Goal: Task Accomplishment & Management: Manage account settings

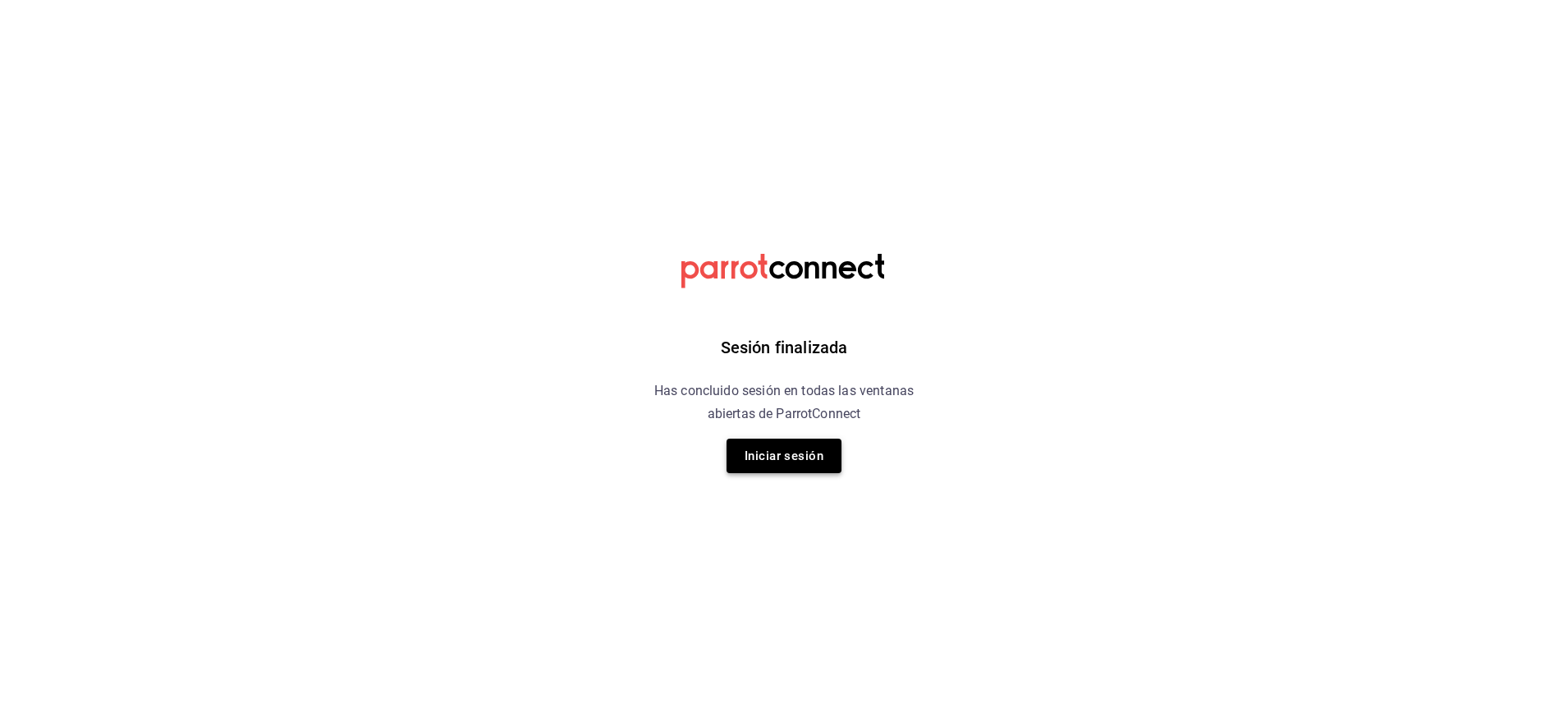
click at [780, 456] on button "Iniciar sesión" at bounding box center [784, 455] width 115 height 35
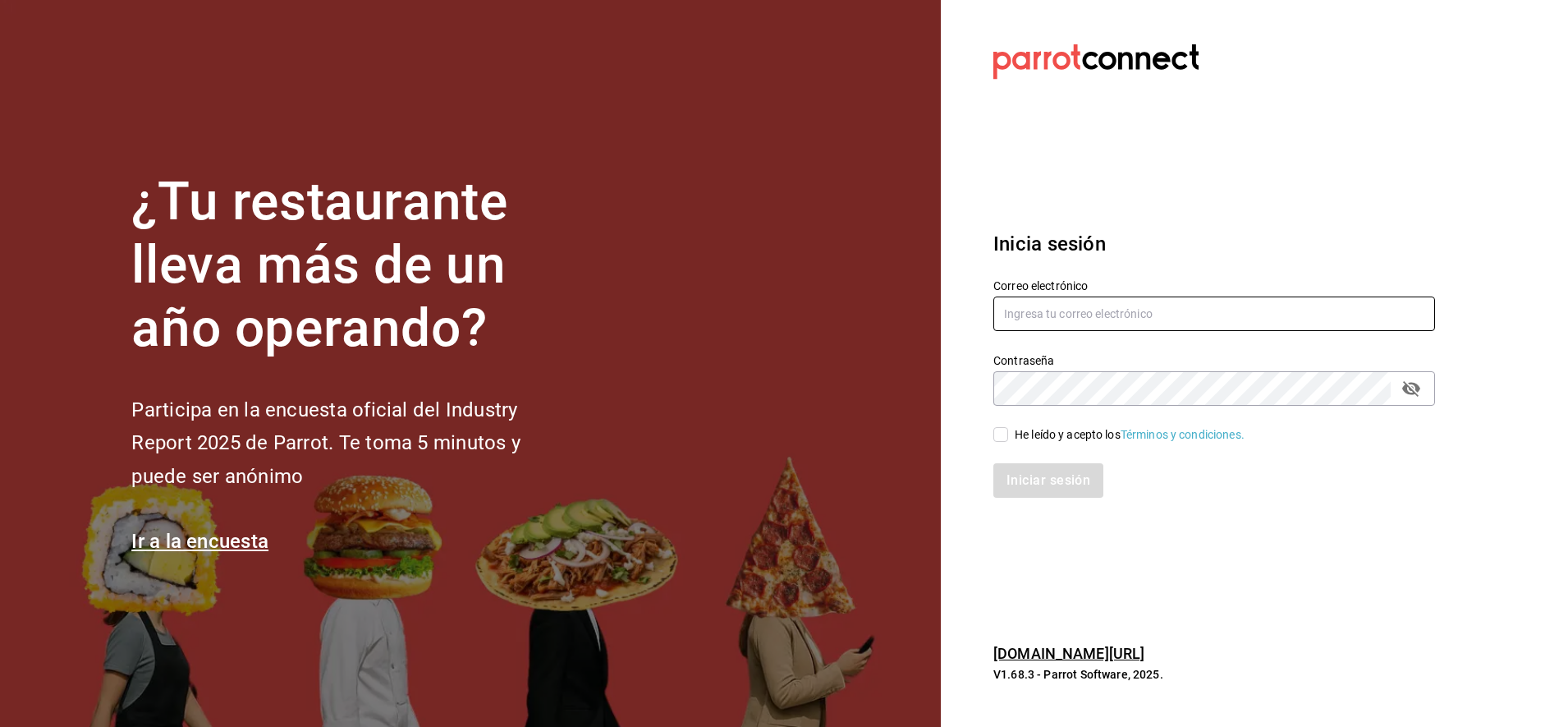
type input "[EMAIL_ADDRESS][DOMAIN_NAME]"
click at [1001, 439] on input "He leído y acepto los Términos y condiciones." at bounding box center [1001, 435] width 15 height 15
checkbox input "true"
click at [1048, 475] on button "Iniciar sesión" at bounding box center [1049, 480] width 111 height 35
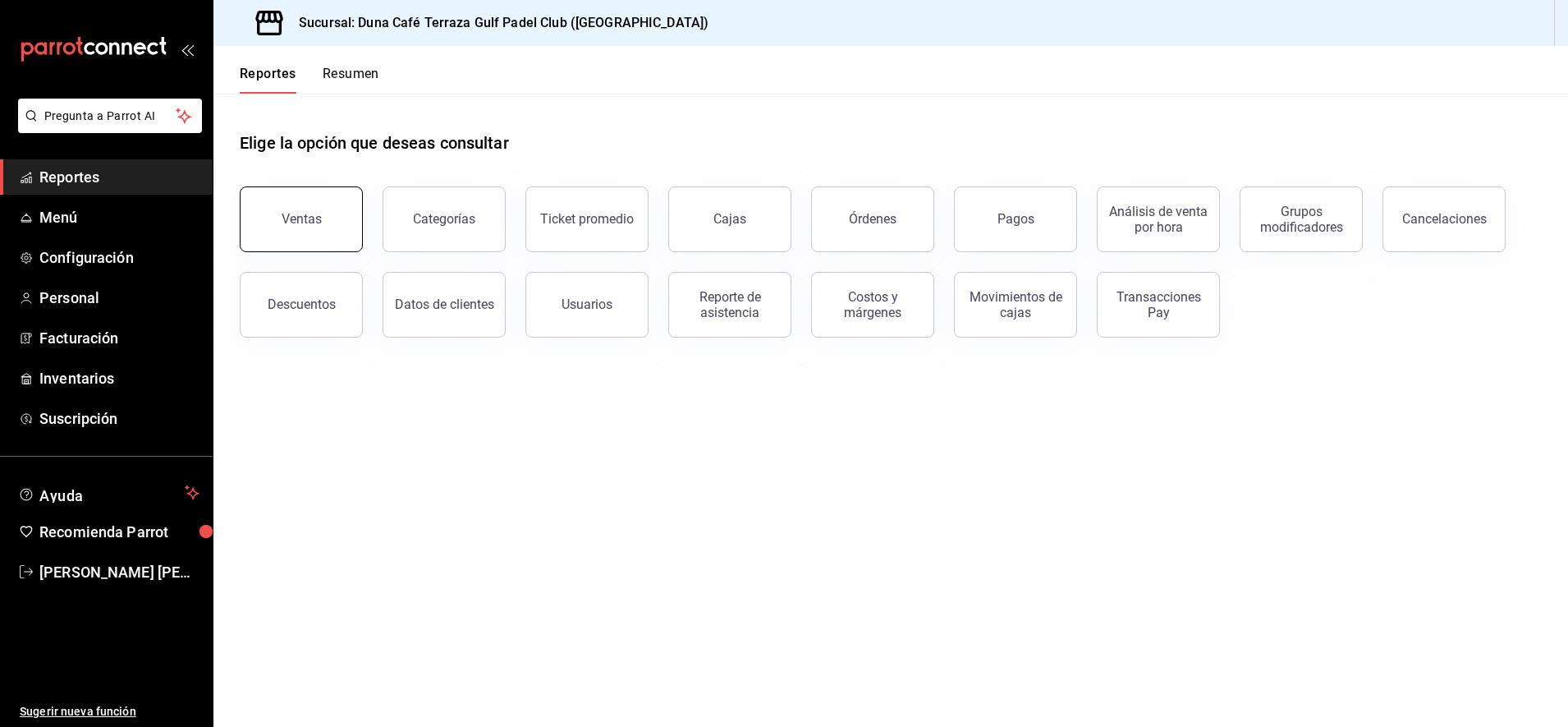
click at [322, 210] on button "Ventas" at bounding box center [301, 220] width 123 height 66
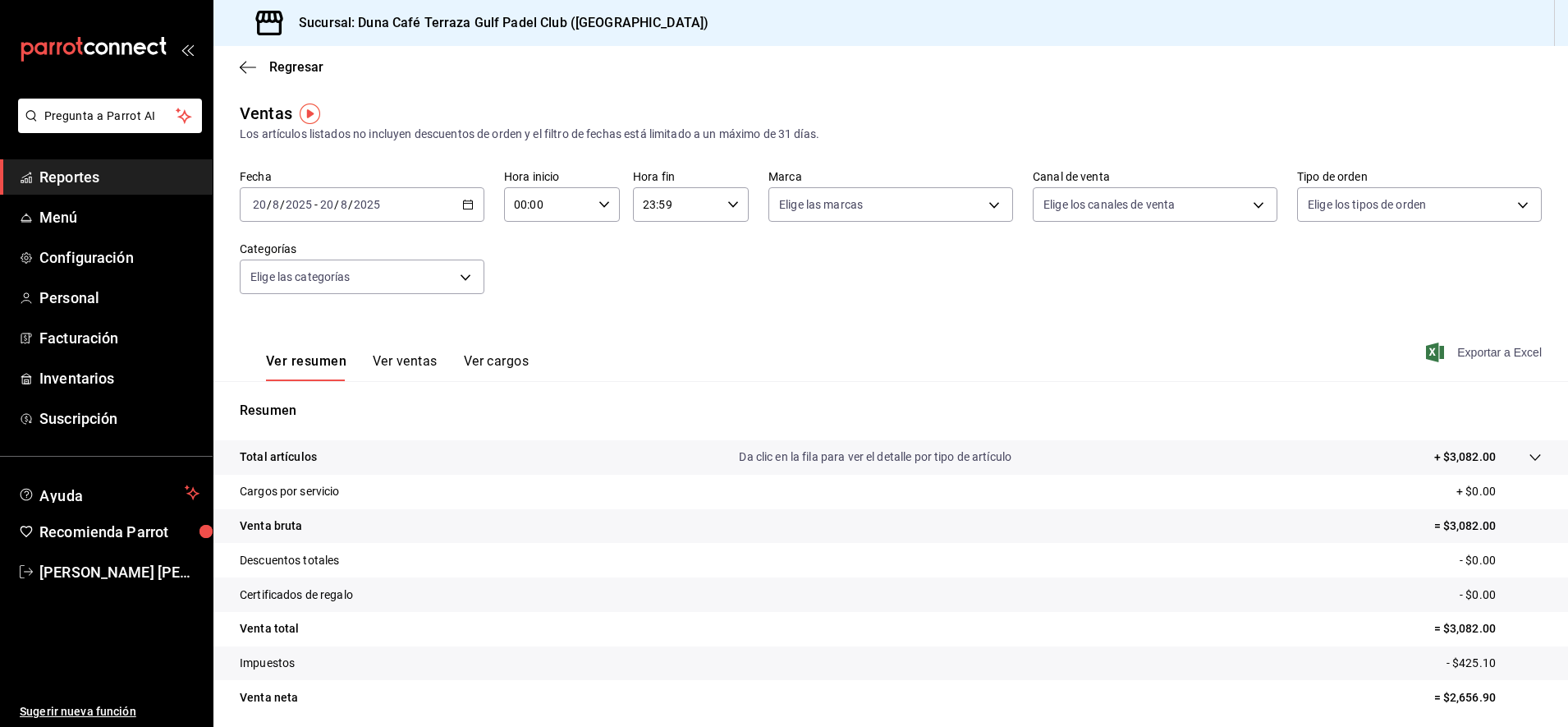
click at [1468, 359] on span "Exportar a Excel" at bounding box center [1485, 352] width 112 height 20
click at [249, 71] on icon "button" at bounding box center [247, 68] width 16 height 15
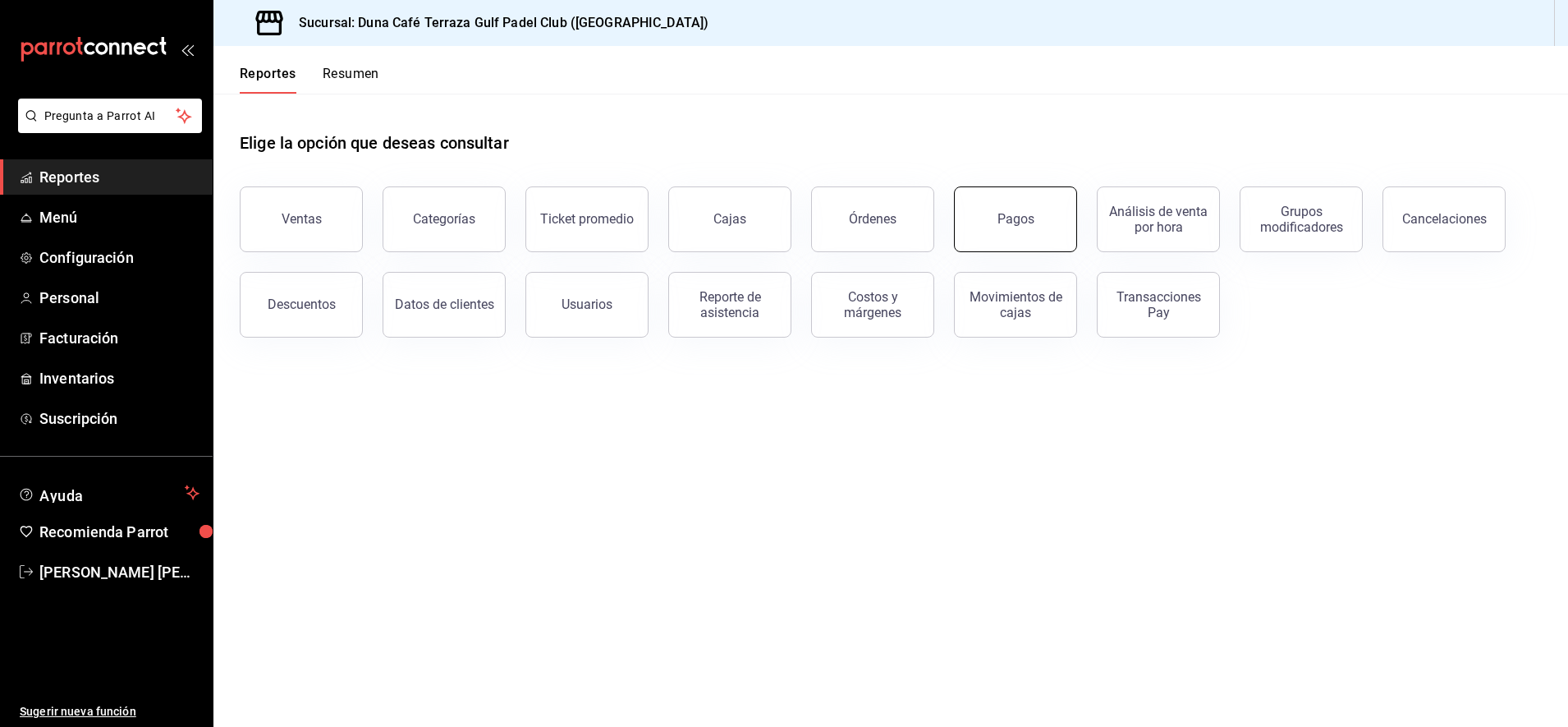
click at [1010, 223] on div "Pagos" at bounding box center [1015, 219] width 37 height 16
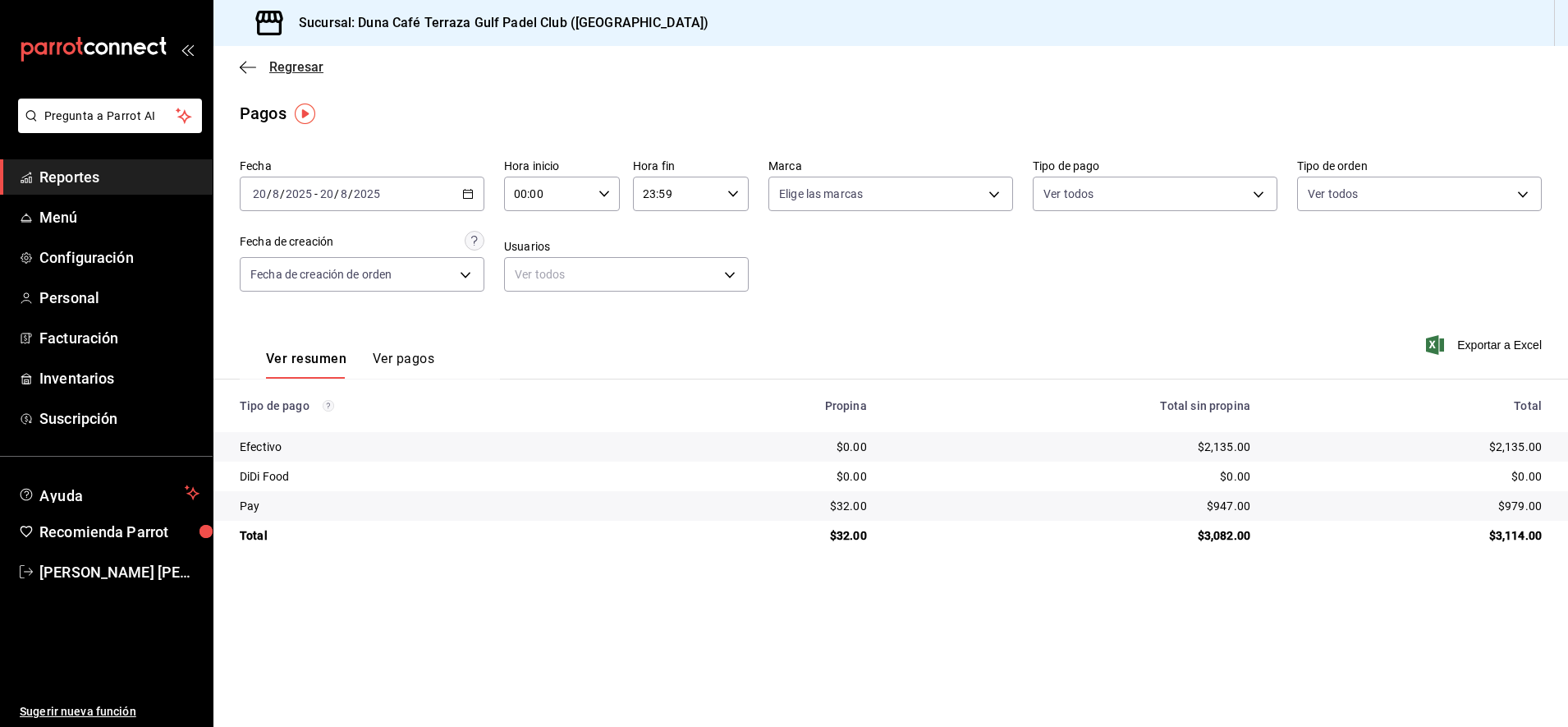
click at [242, 70] on icon "button" at bounding box center [247, 68] width 16 height 15
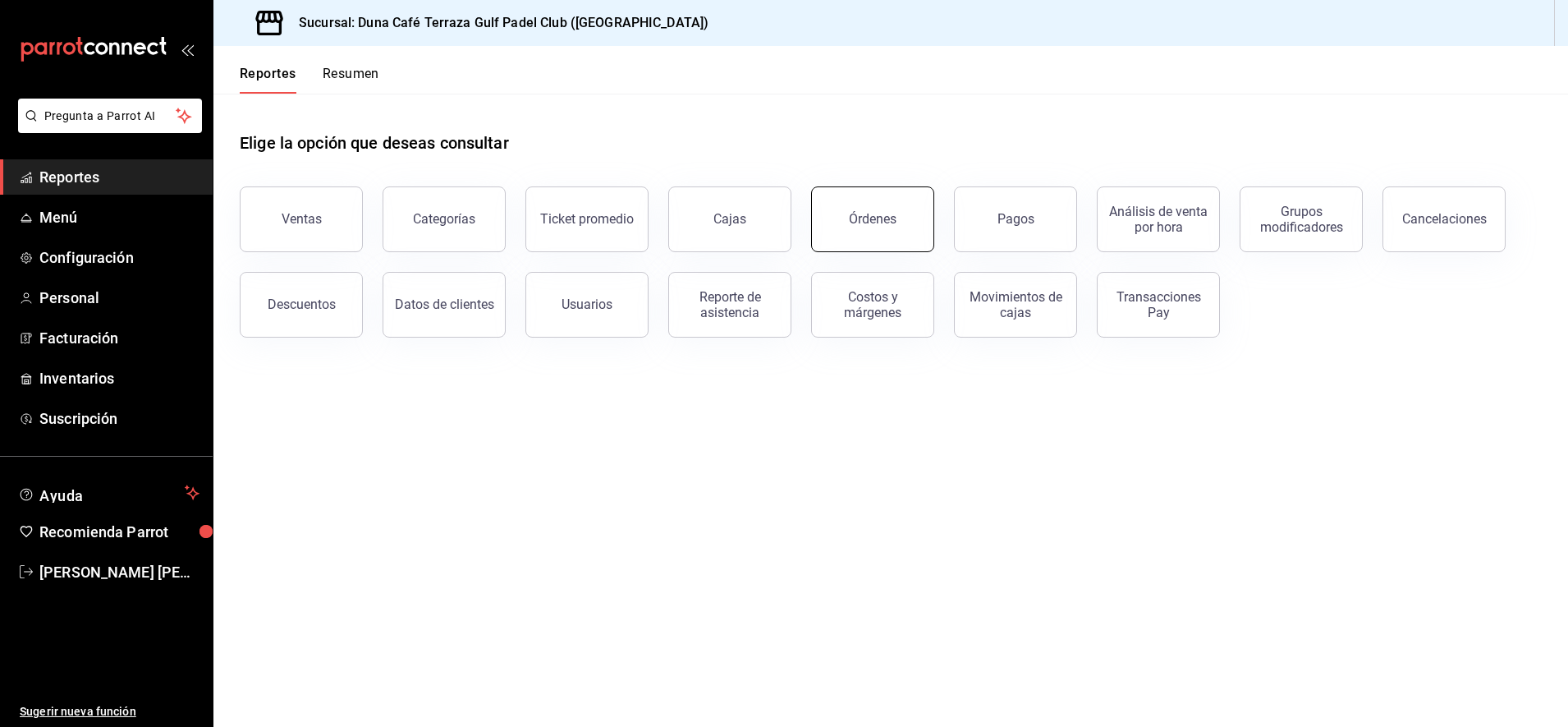
click at [886, 225] on div "Órdenes" at bounding box center [873, 219] width 48 height 16
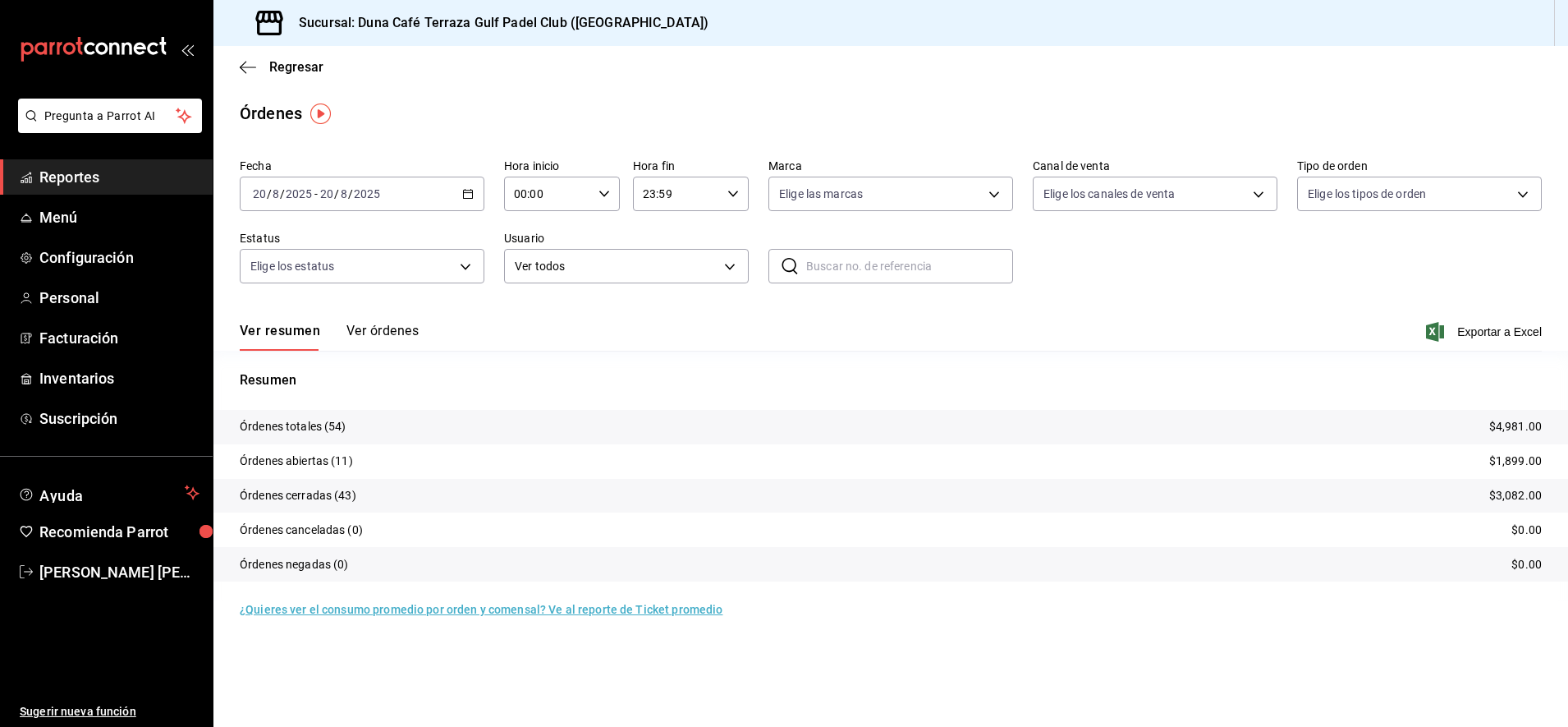
click at [396, 335] on button "Ver órdenes" at bounding box center [383, 337] width 73 height 28
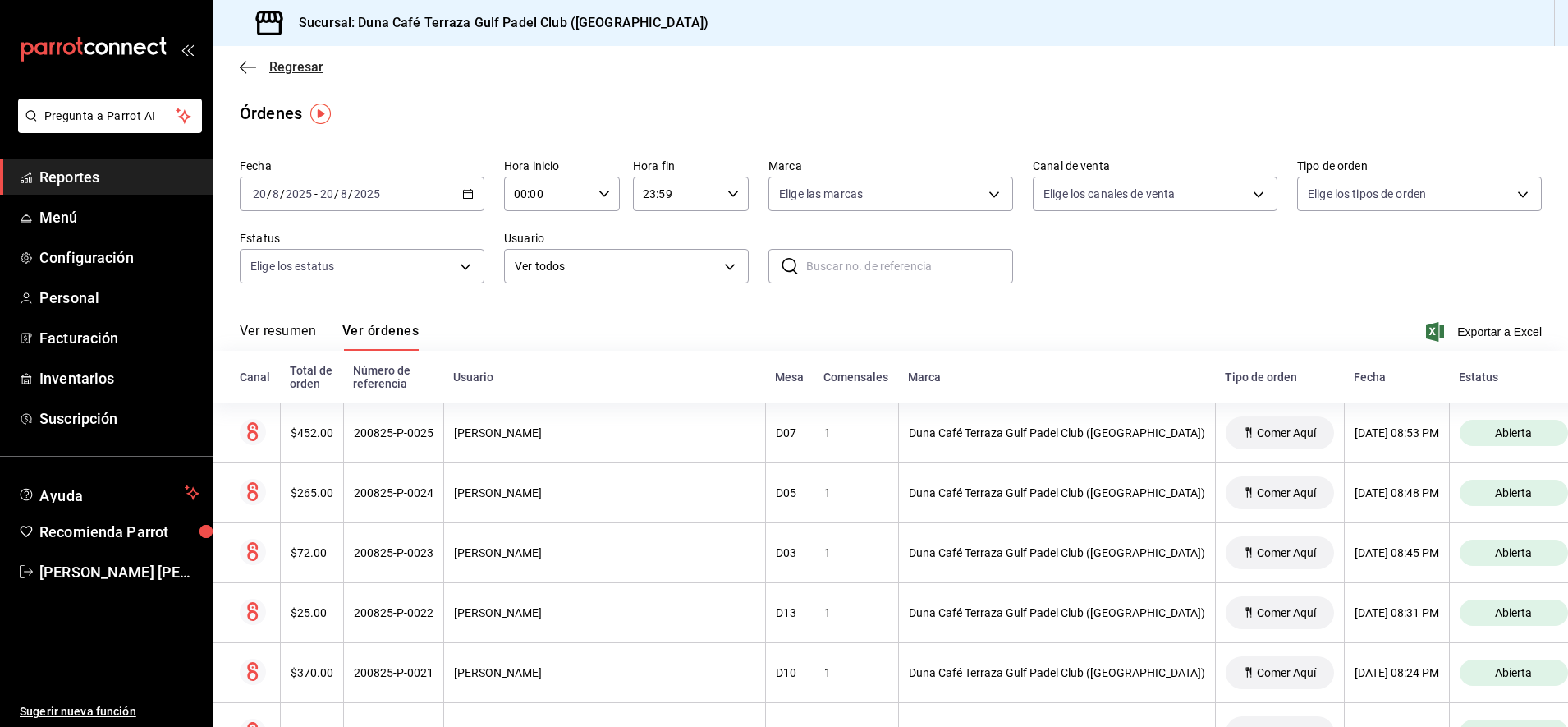
click at [252, 68] on icon "button" at bounding box center [247, 68] width 16 height 15
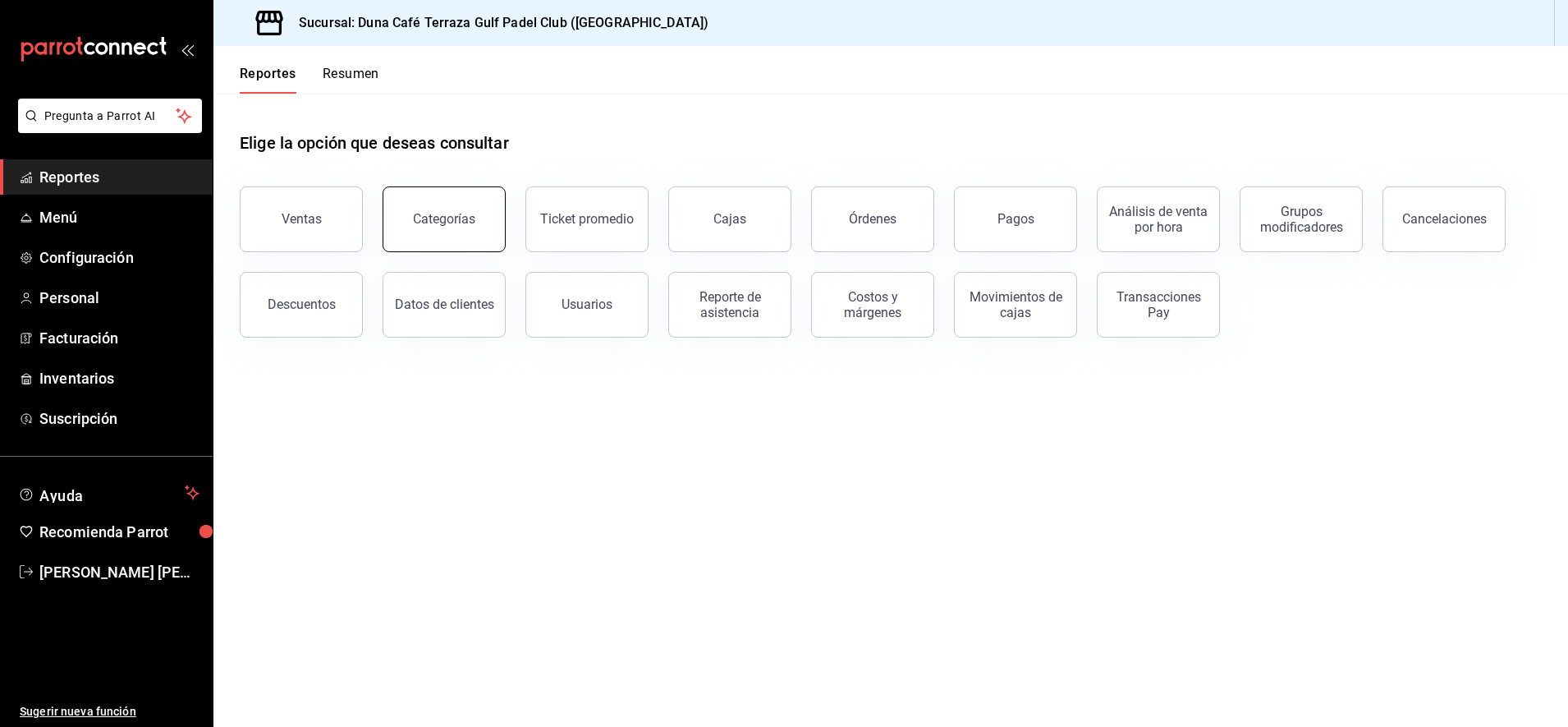
click at [439, 226] on div "Categorías" at bounding box center [444, 219] width 62 height 16
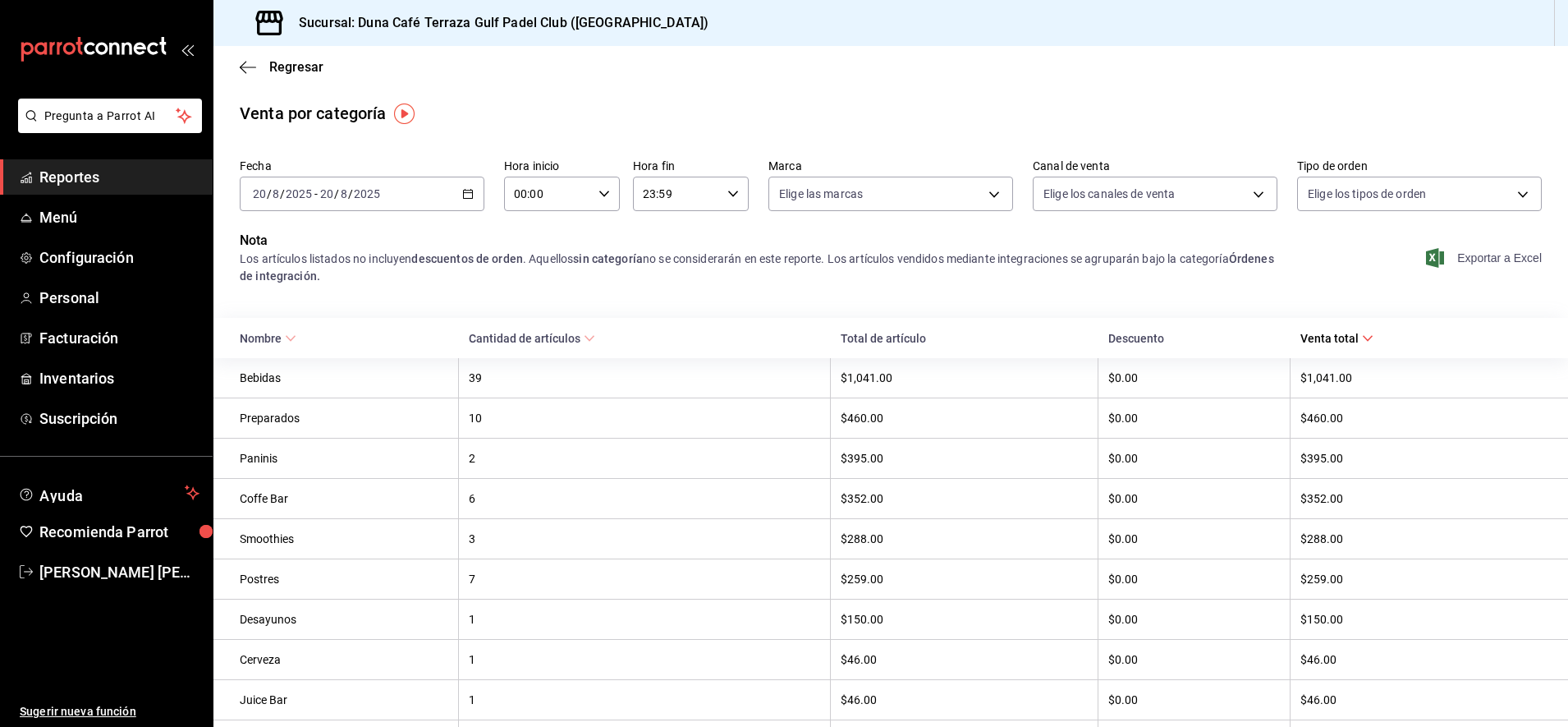
click at [1478, 259] on span "Exportar a Excel" at bounding box center [1485, 257] width 112 height 20
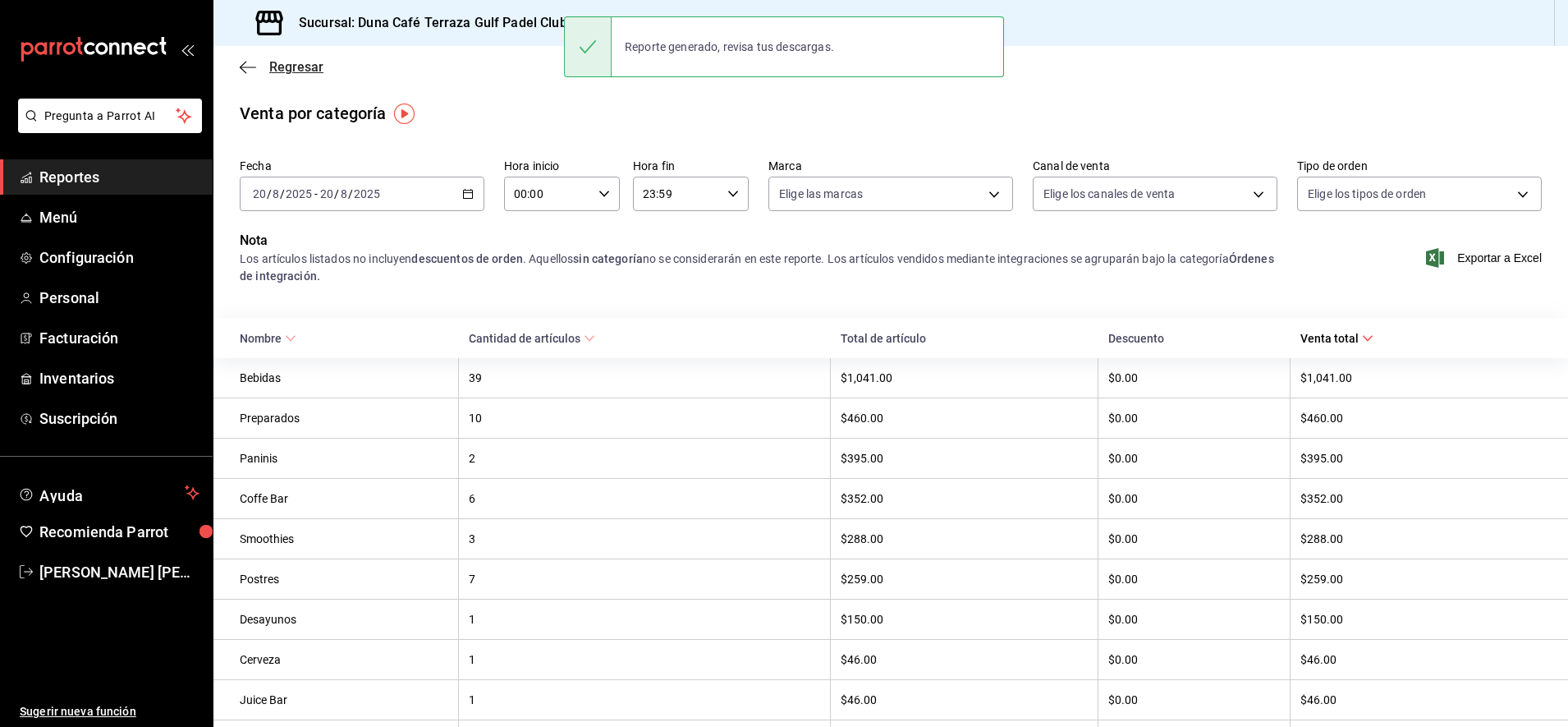
click at [245, 66] on icon "button" at bounding box center [247, 68] width 16 height 15
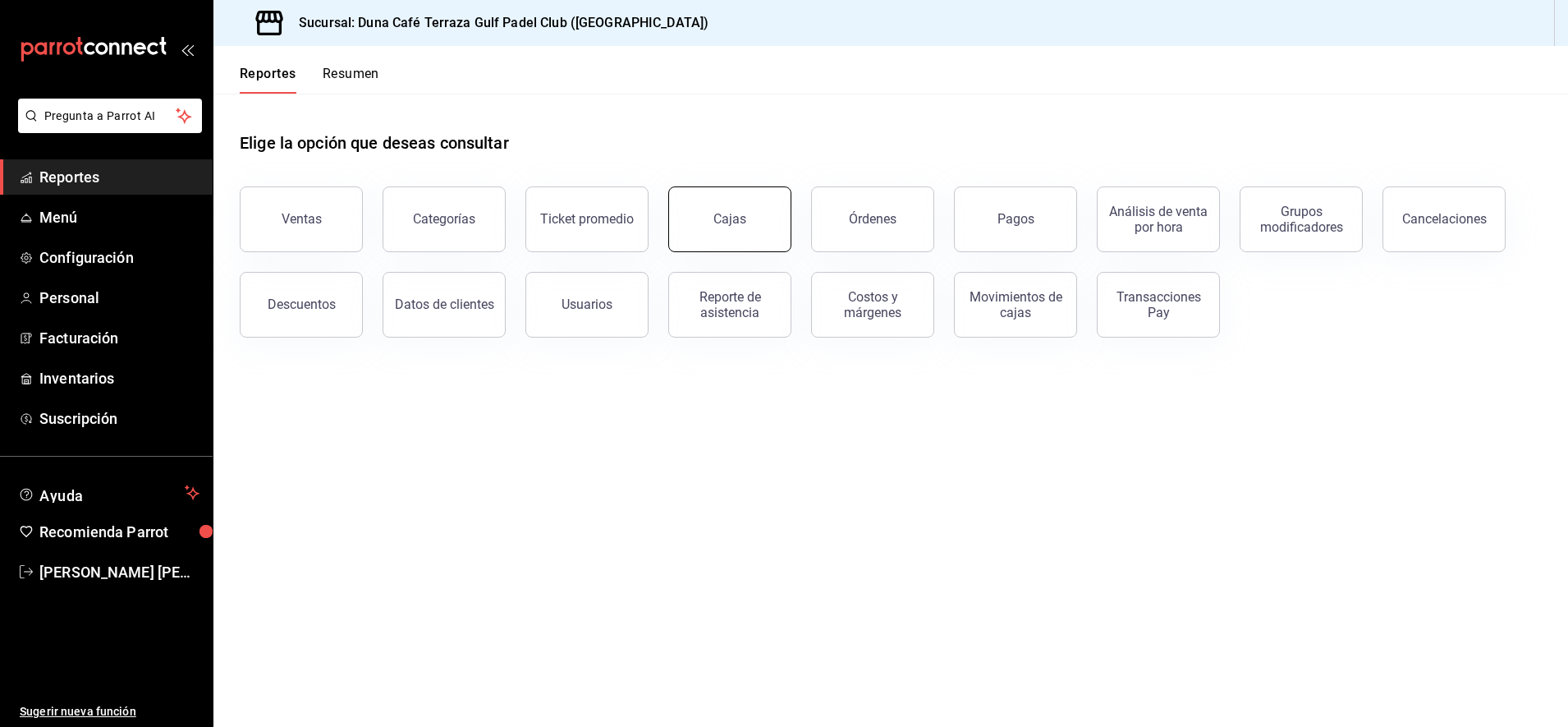
click at [698, 225] on button "Cajas" at bounding box center [729, 220] width 123 height 66
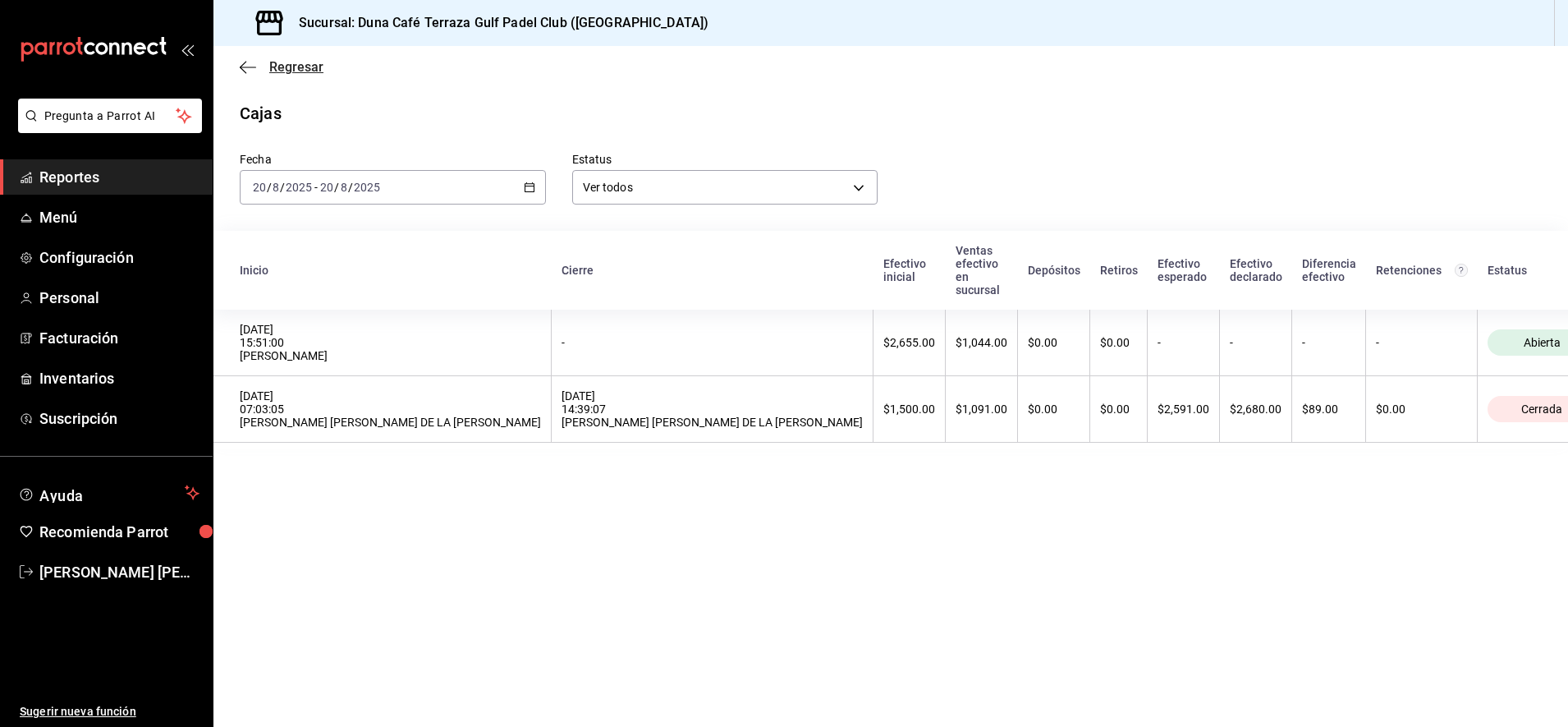
click at [243, 67] on icon "button" at bounding box center [247, 67] width 16 height 1
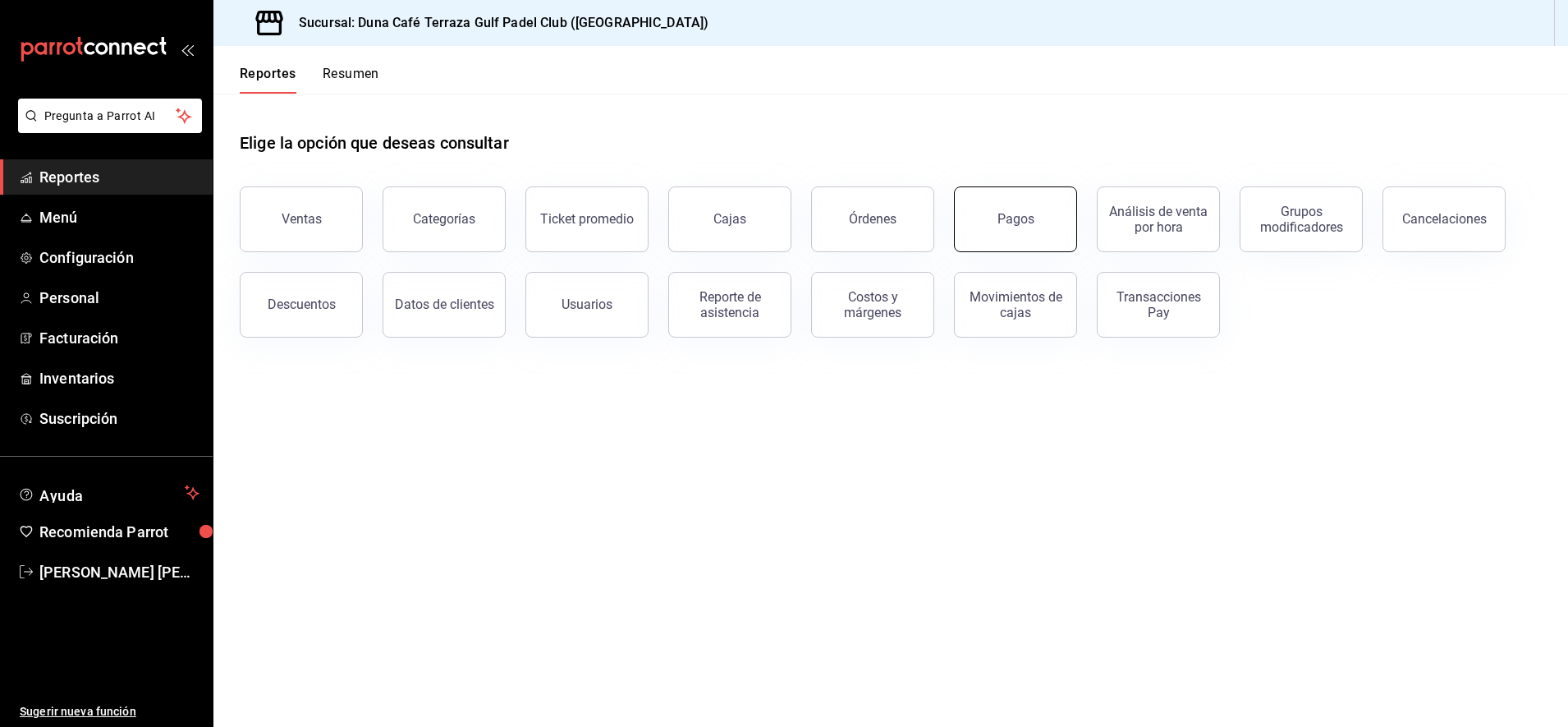
click at [1015, 226] on button "Pagos" at bounding box center [1015, 220] width 123 height 66
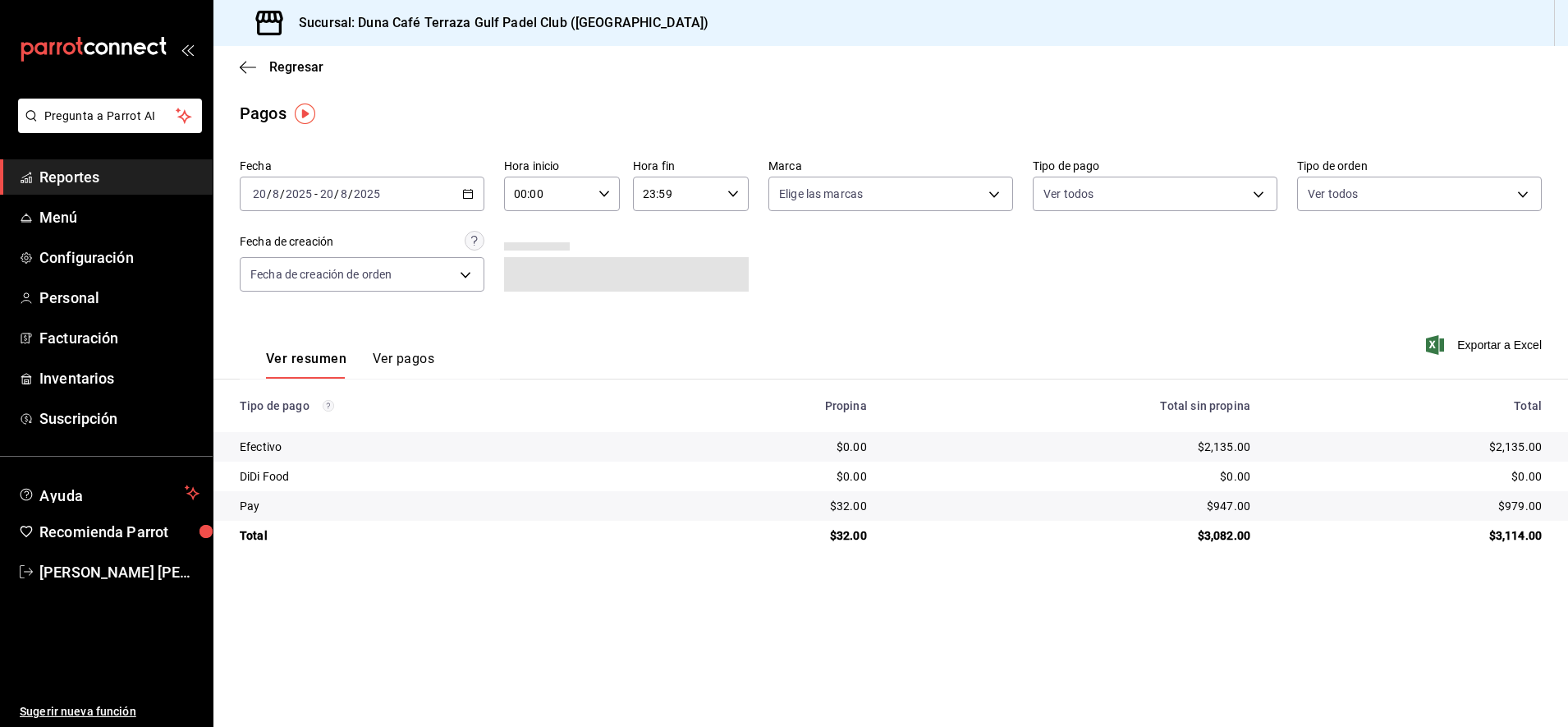
click at [404, 357] on button "Ver pagos" at bounding box center [403, 365] width 61 height 28
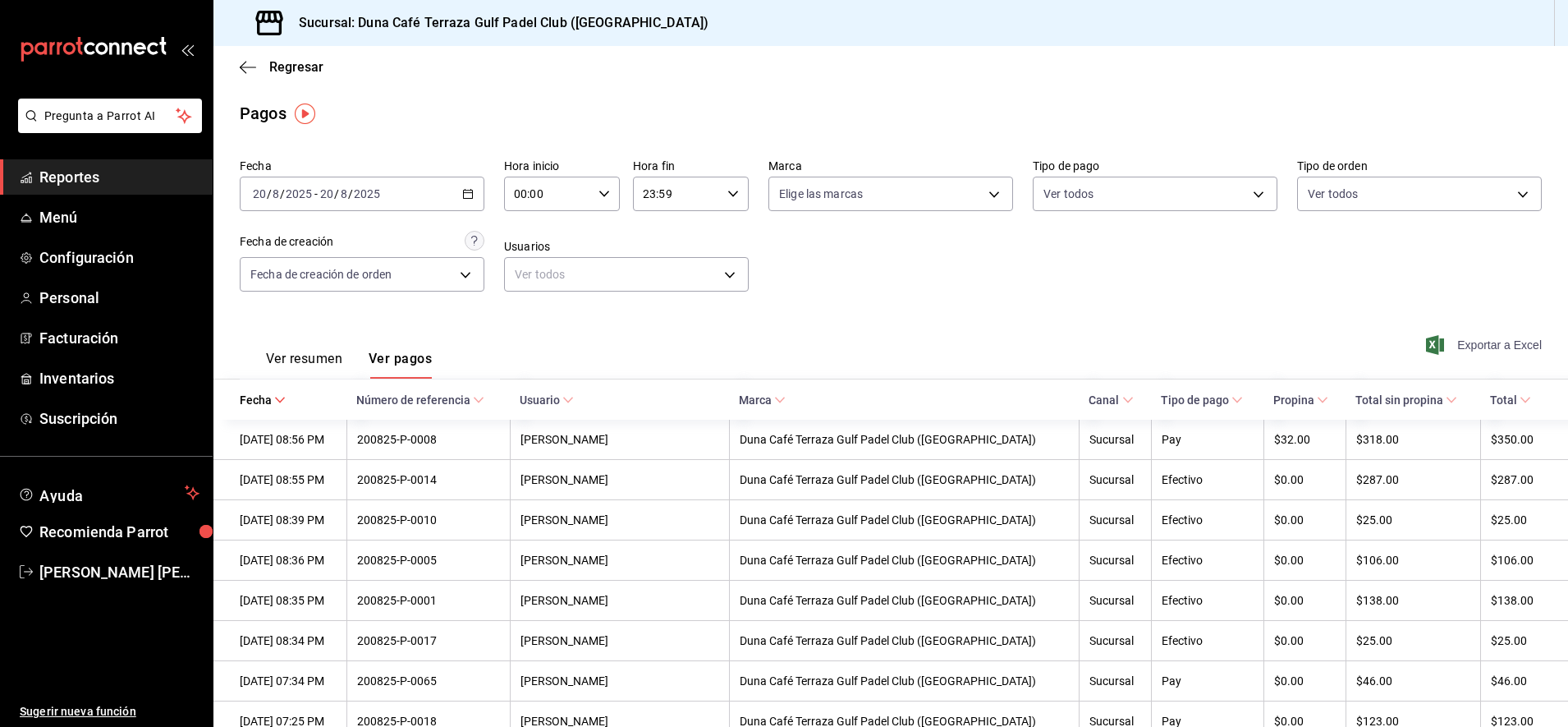
click at [1474, 349] on span "Exportar a Excel" at bounding box center [1485, 344] width 112 height 20
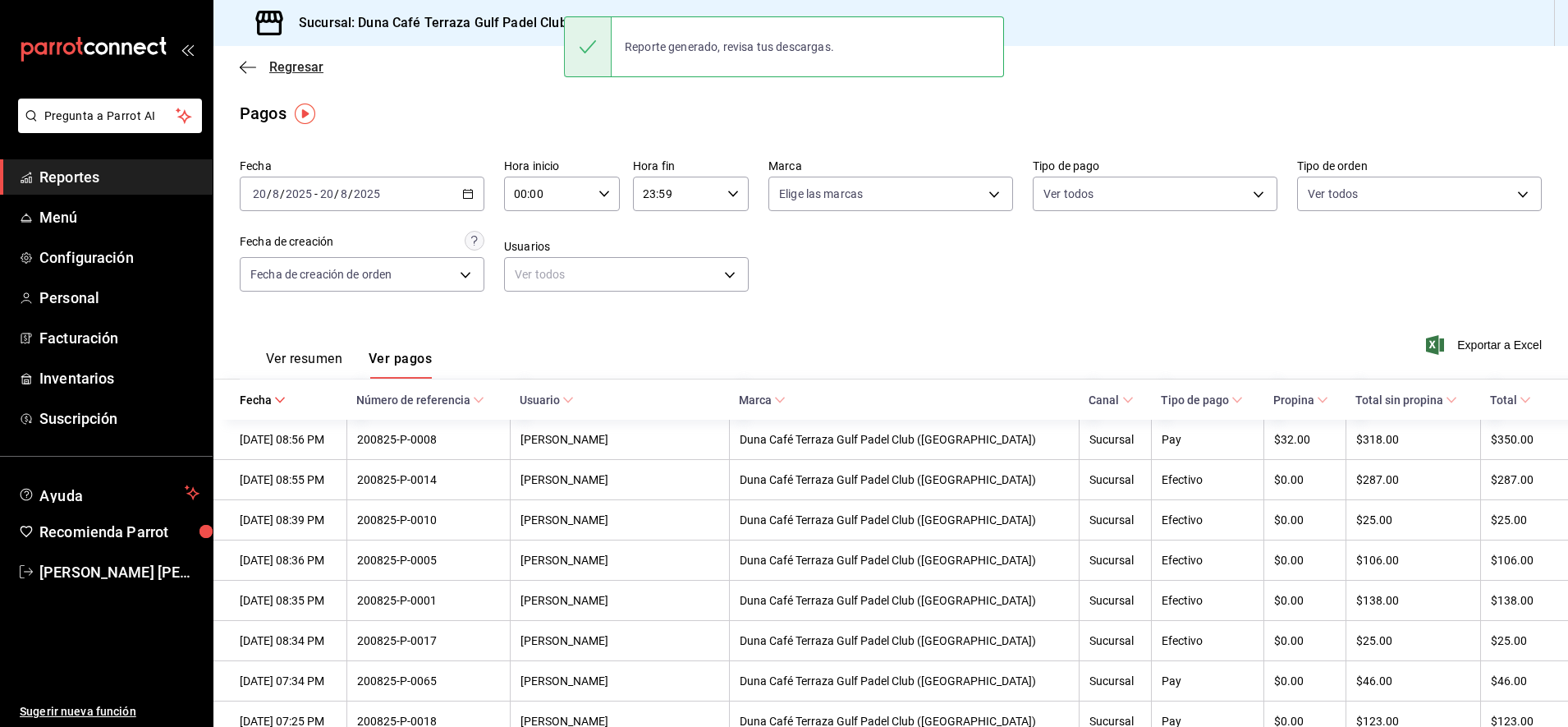
click at [239, 69] on icon "button" at bounding box center [247, 68] width 16 height 15
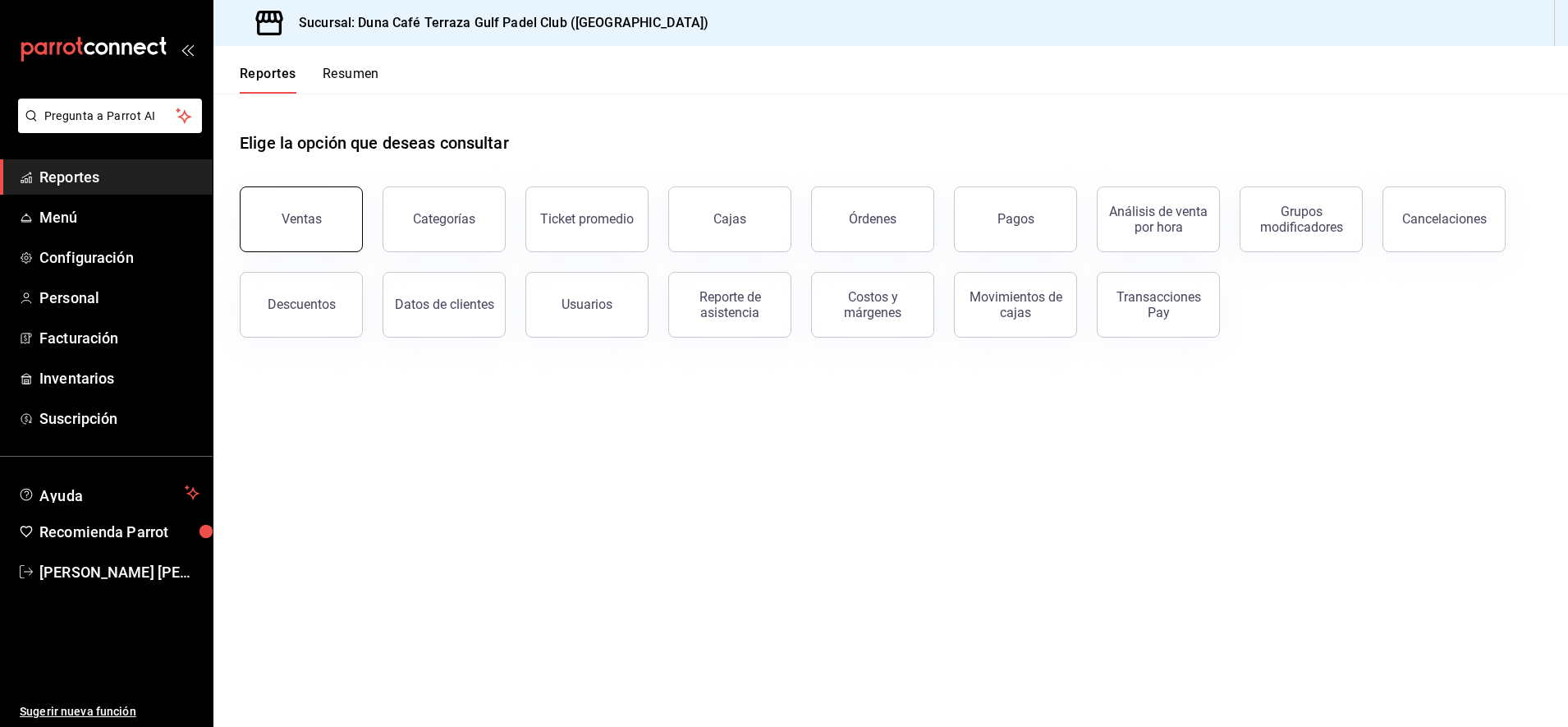
click at [340, 226] on button "Ventas" at bounding box center [301, 220] width 123 height 66
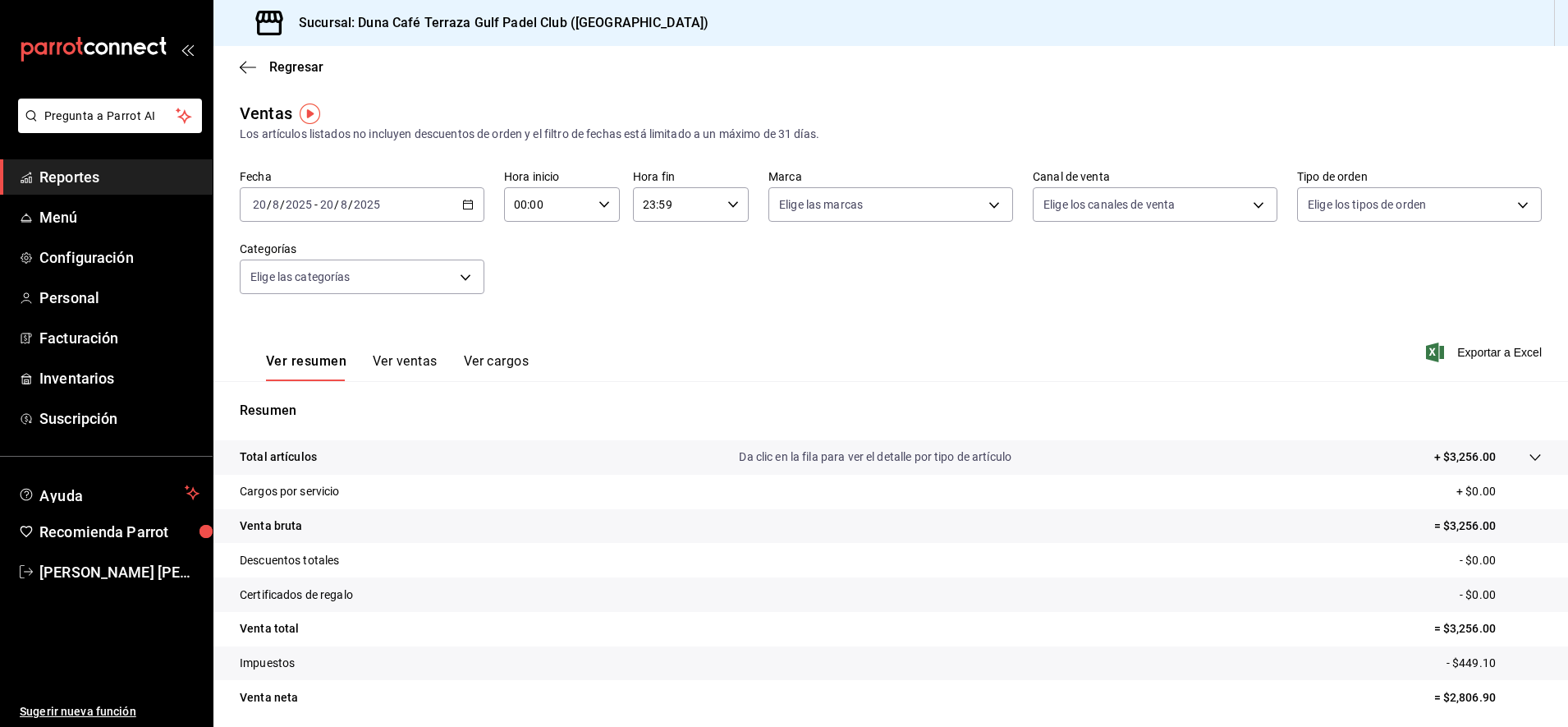
click at [404, 365] on button "Ver ventas" at bounding box center [405, 368] width 65 height 28
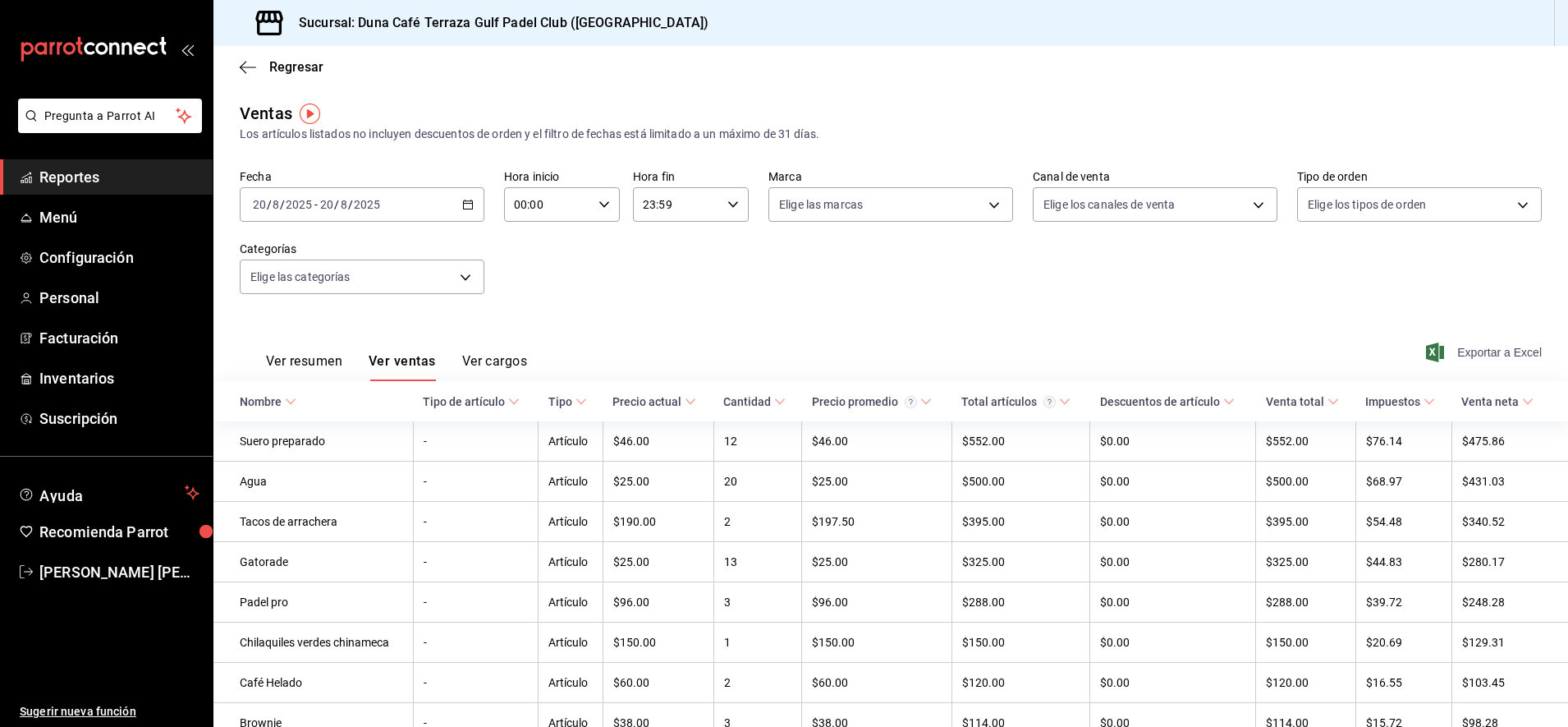
click at [1475, 354] on span "Exportar a Excel" at bounding box center [1485, 352] width 112 height 20
click at [244, 75] on div "Regresar" at bounding box center [890, 67] width 1354 height 41
click at [245, 65] on icon "button" at bounding box center [247, 68] width 16 height 15
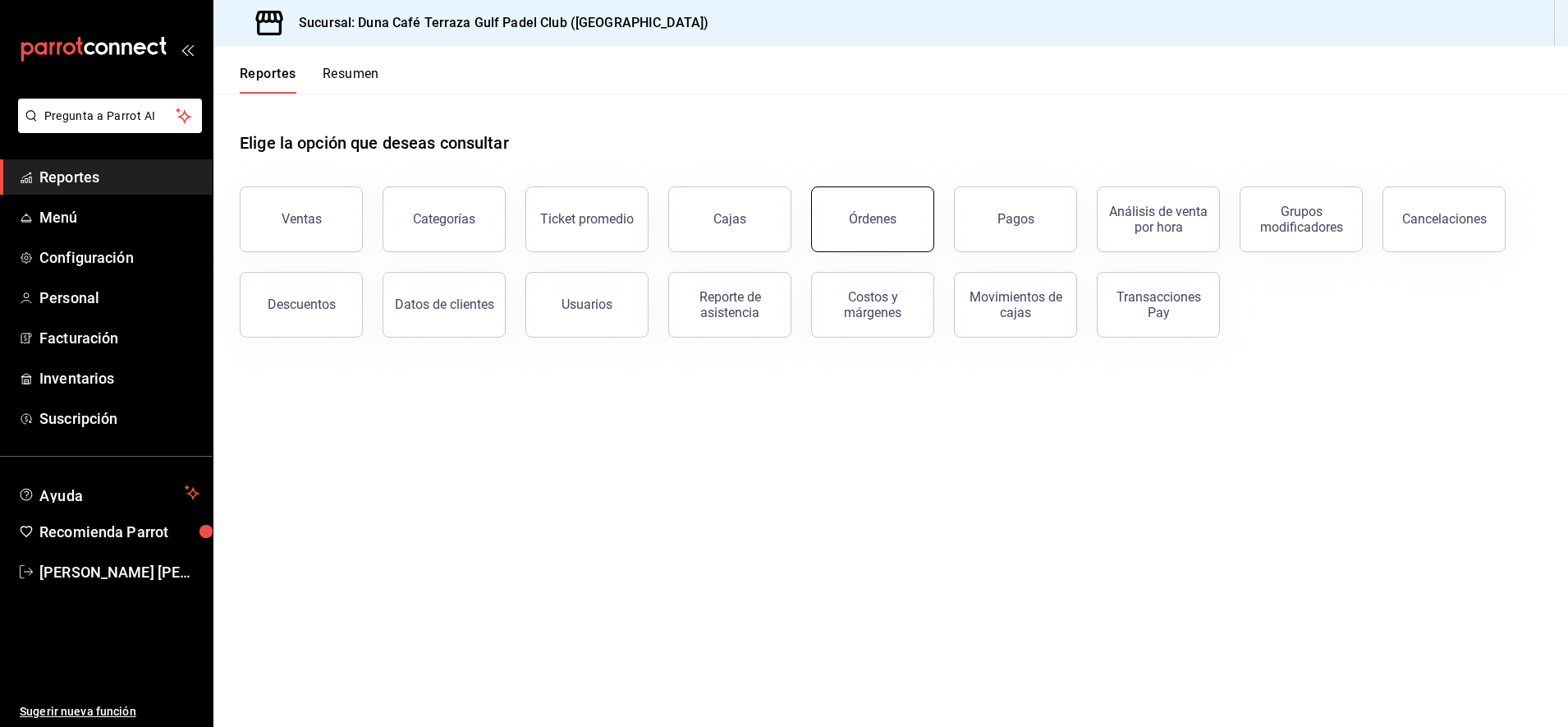
click at [865, 232] on button "Órdenes" at bounding box center [873, 220] width 123 height 66
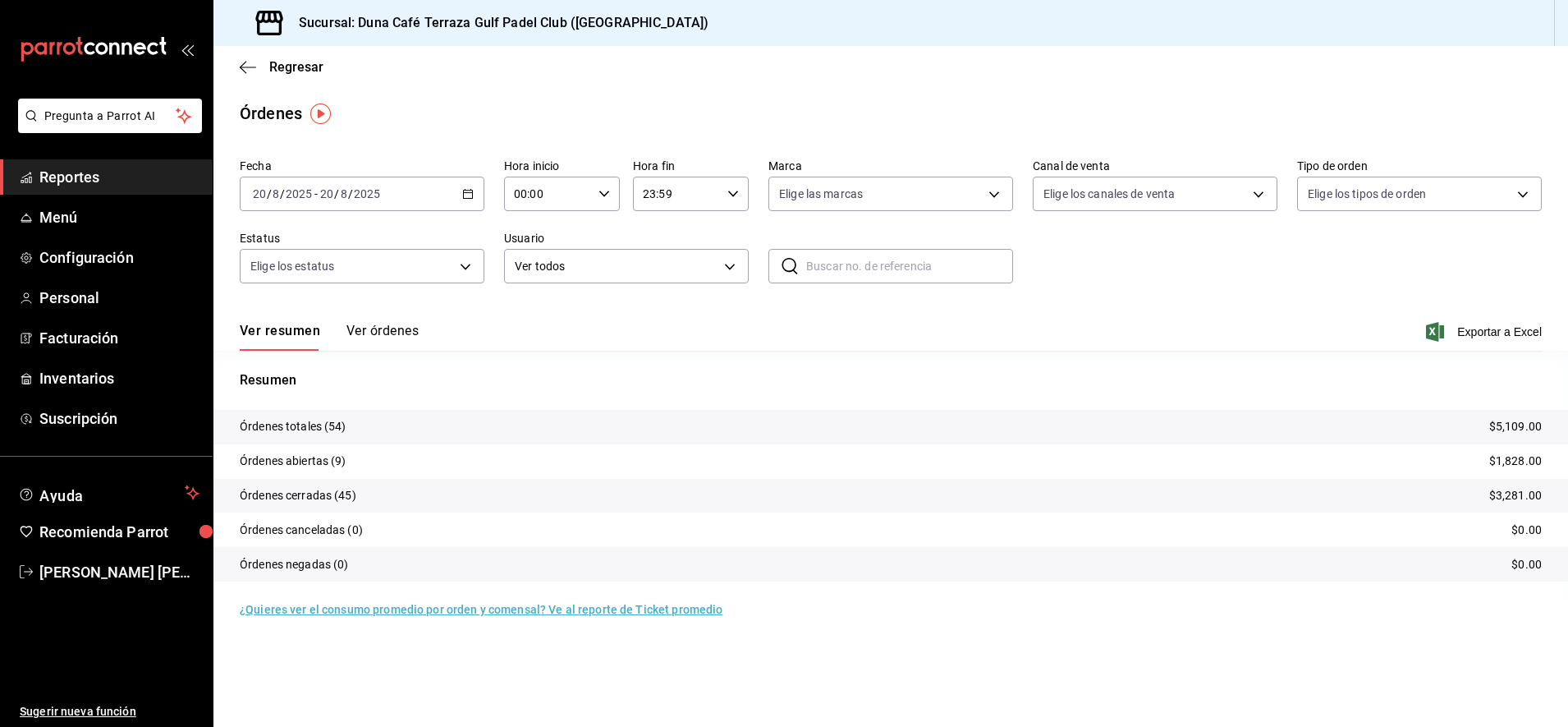
click at [392, 335] on button "Ver órdenes" at bounding box center [383, 337] width 73 height 28
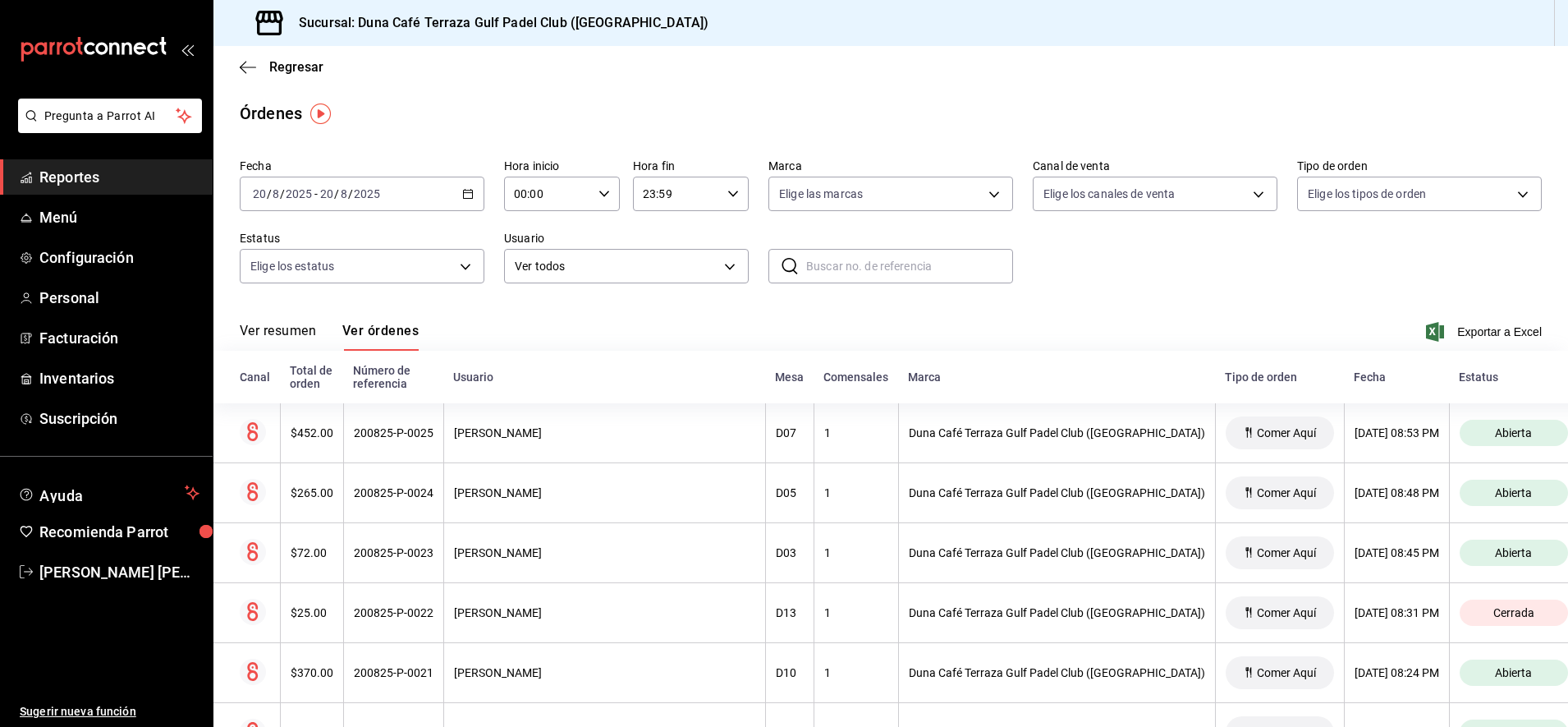
click at [294, 332] on button "Ver resumen" at bounding box center [277, 337] width 76 height 28
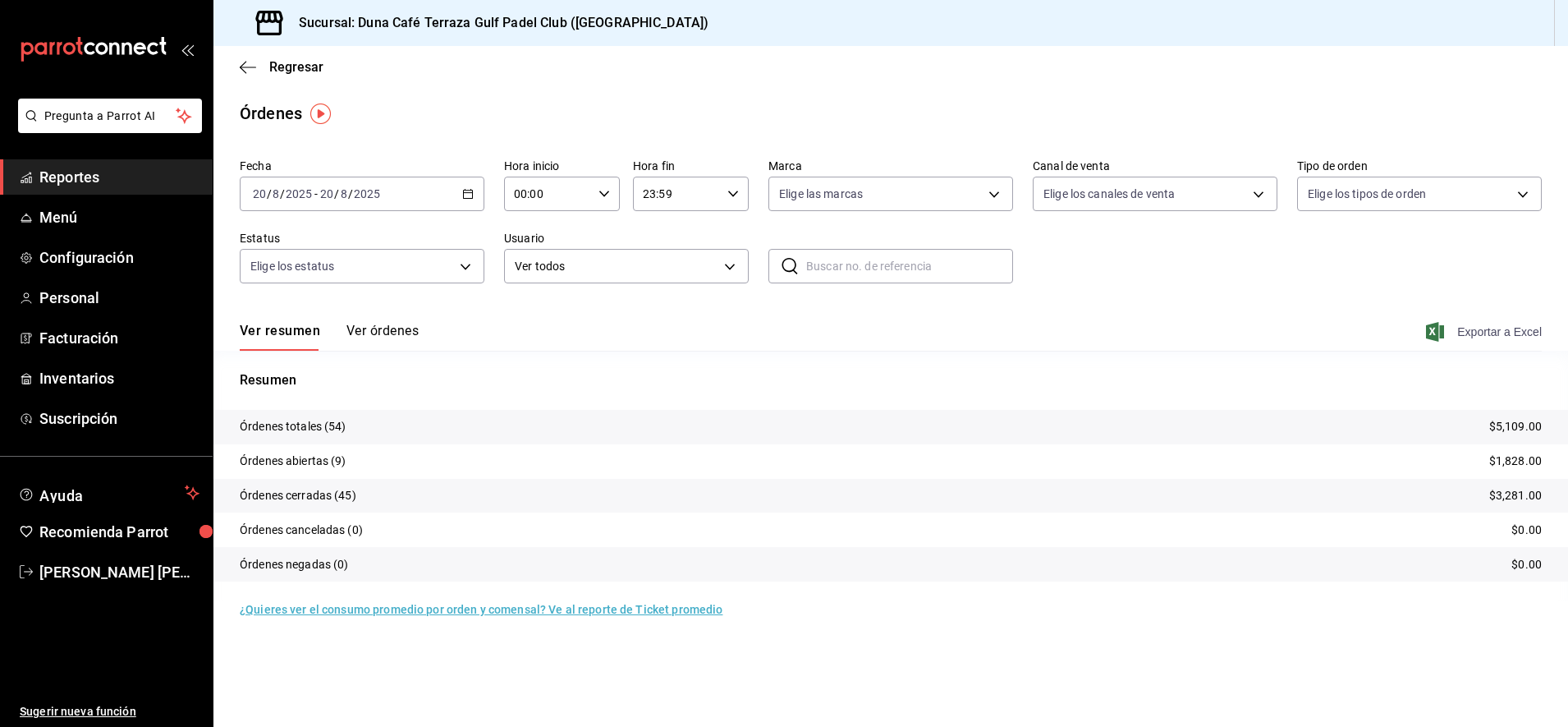
click at [1488, 331] on span "Exportar a Excel" at bounding box center [1485, 332] width 112 height 20
click at [429, 111] on div "Órdenes" at bounding box center [890, 113] width 1354 height 25
click at [74, 175] on span "Reportes" at bounding box center [120, 177] width 160 height 23
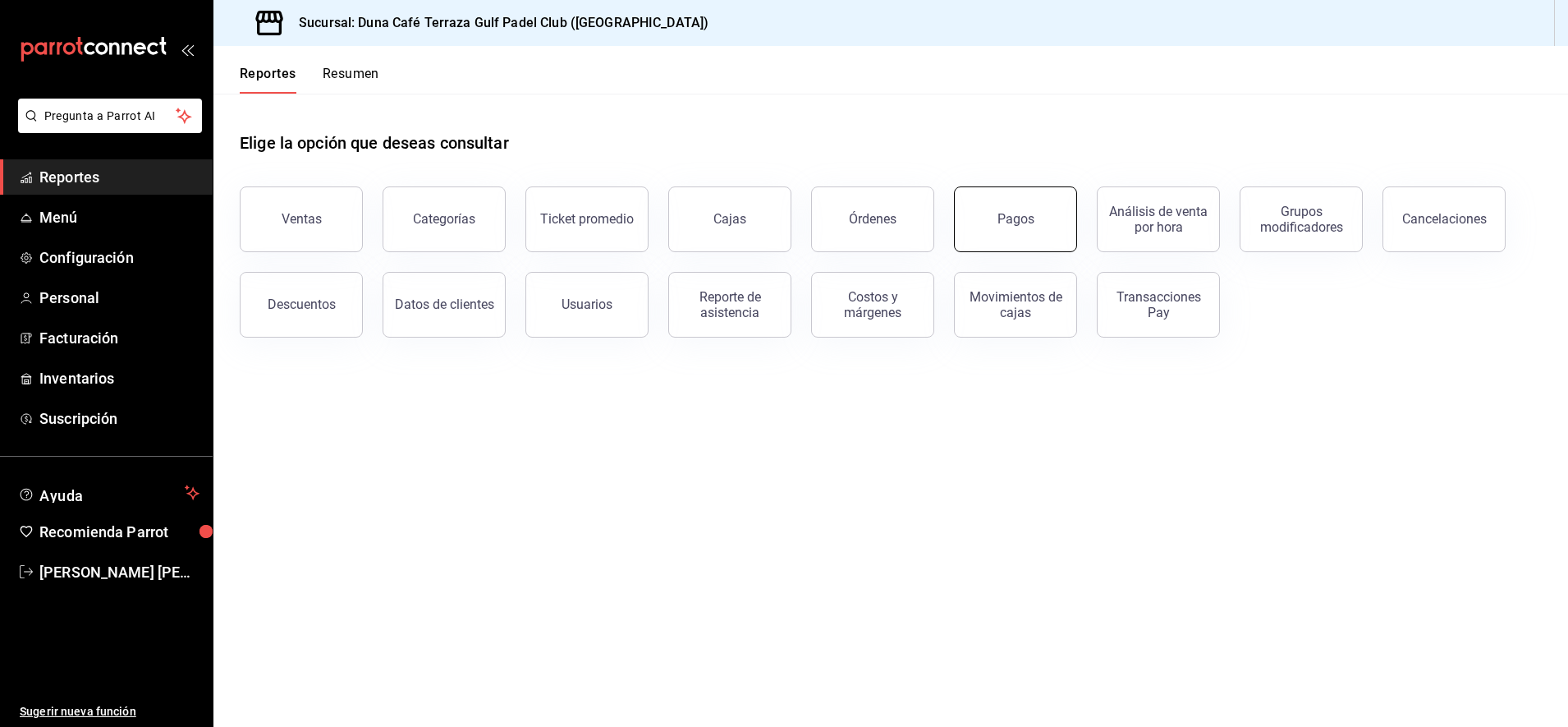
click at [995, 219] on button "Pagos" at bounding box center [1015, 220] width 123 height 66
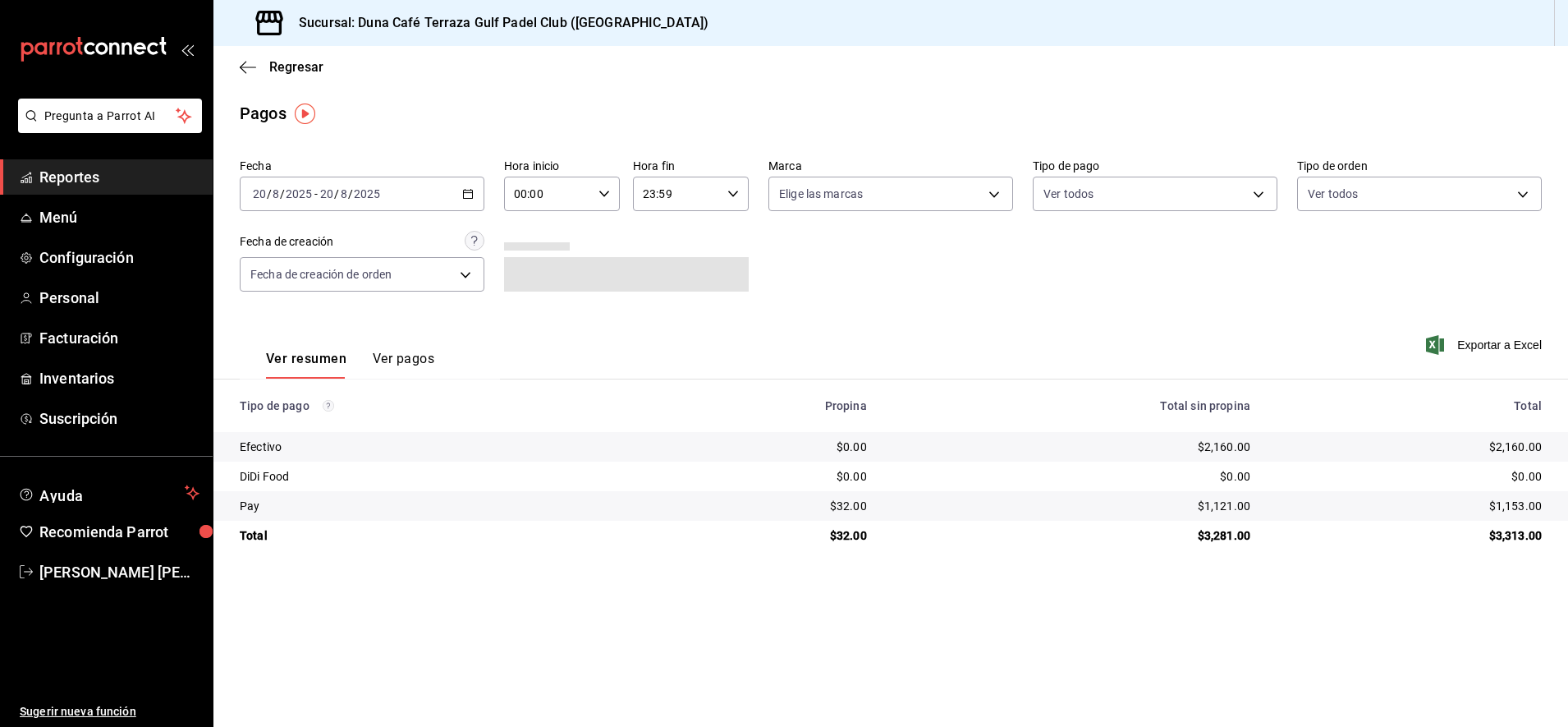
click at [390, 360] on button "Ver pagos" at bounding box center [403, 365] width 61 height 28
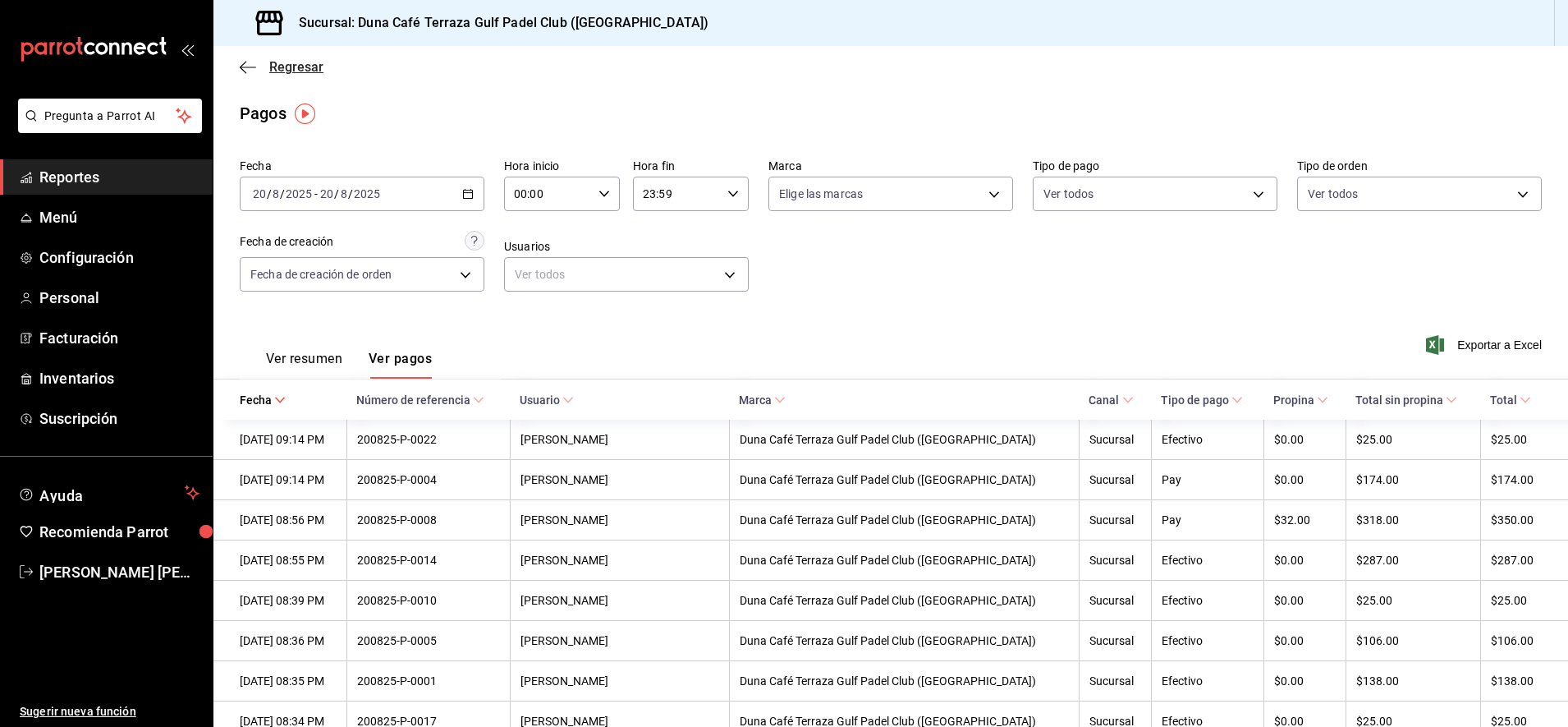
click at [240, 69] on icon "button" at bounding box center [247, 68] width 16 height 15
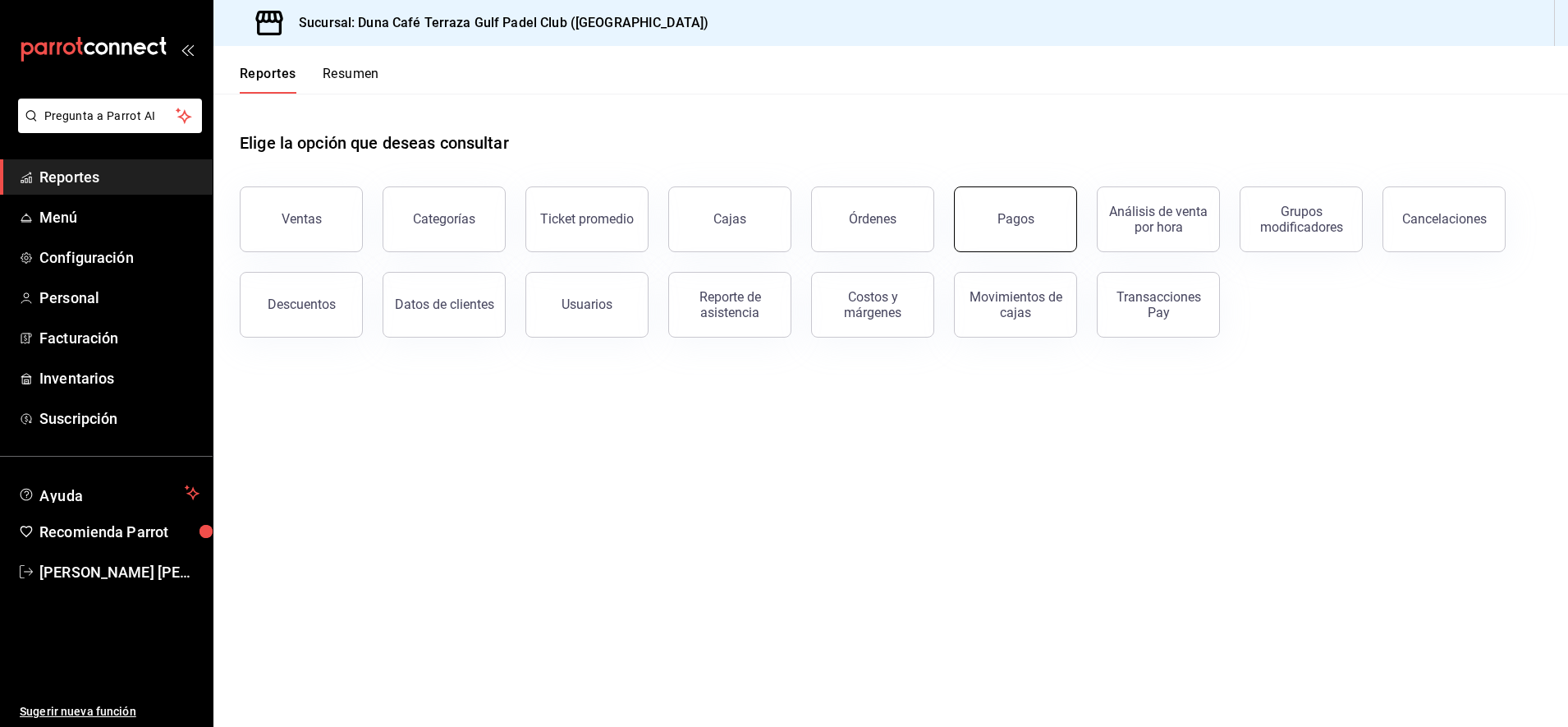
click at [1051, 237] on button "Pagos" at bounding box center [1015, 220] width 123 height 66
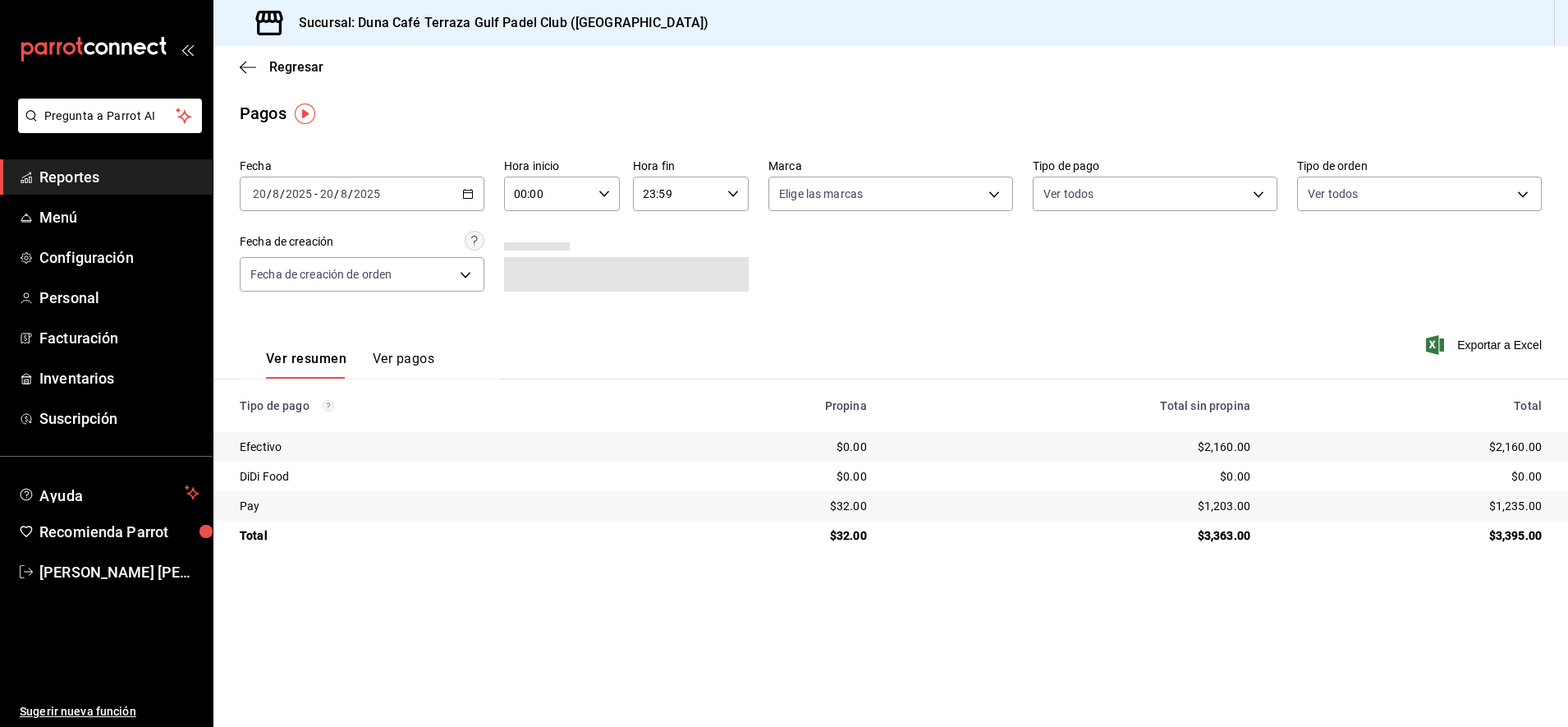
click at [392, 361] on button "Ver pagos" at bounding box center [403, 365] width 61 height 28
